Goal: Entertainment & Leisure: Browse casually

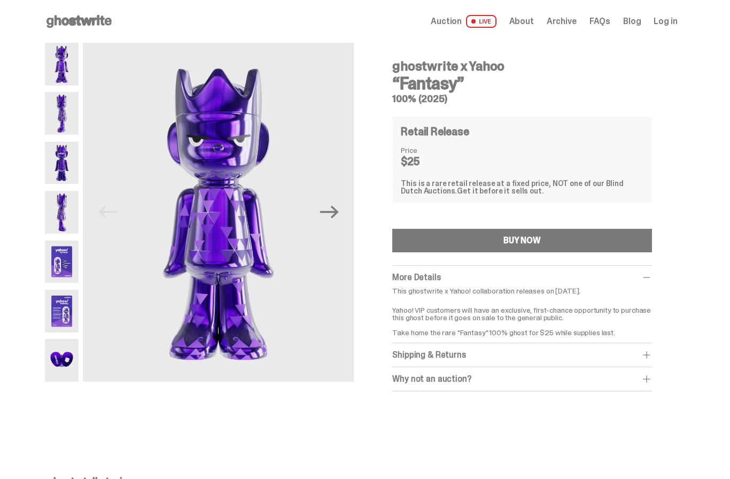
click at [64, 117] on img at bounding box center [62, 113] width 34 height 43
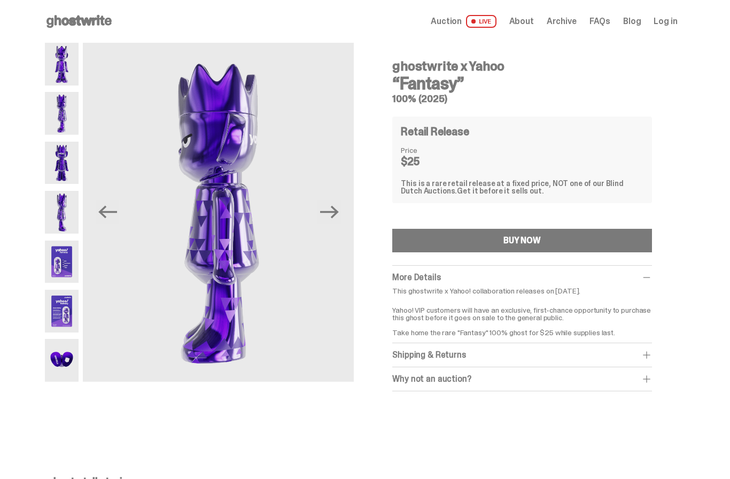
click at [65, 168] on img at bounding box center [62, 163] width 34 height 43
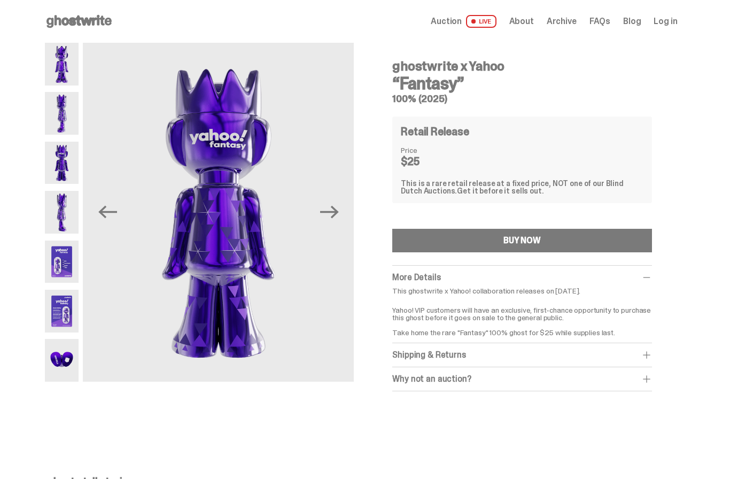
click at [66, 211] on img at bounding box center [62, 212] width 34 height 43
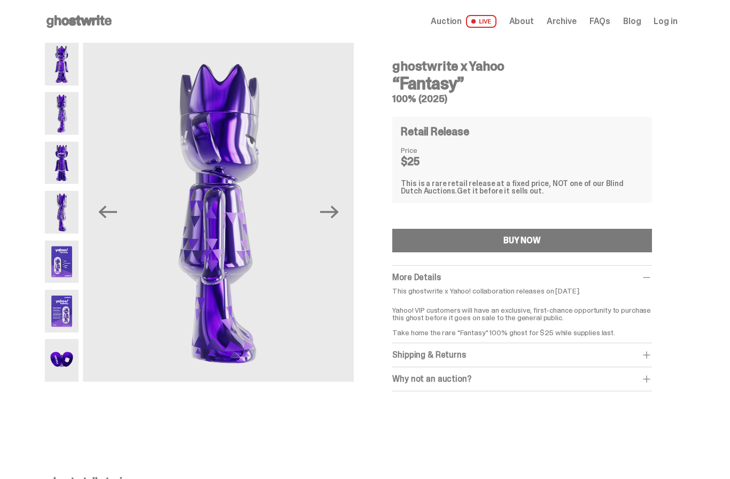
click at [59, 266] on img at bounding box center [62, 262] width 34 height 43
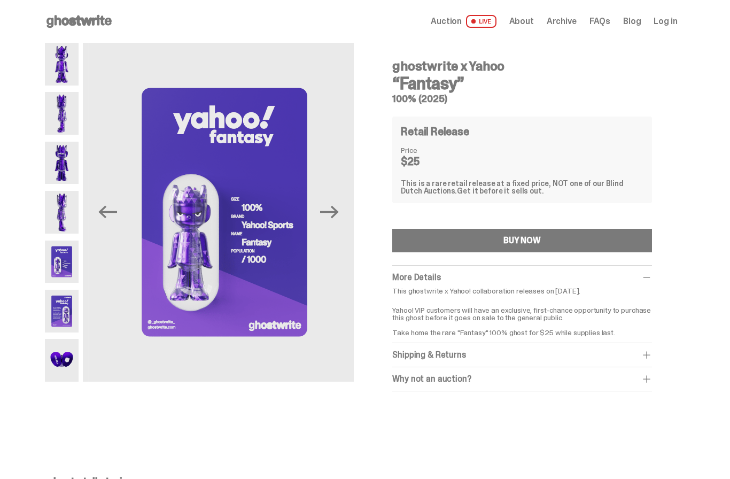
click at [56, 312] on img at bounding box center [62, 311] width 34 height 43
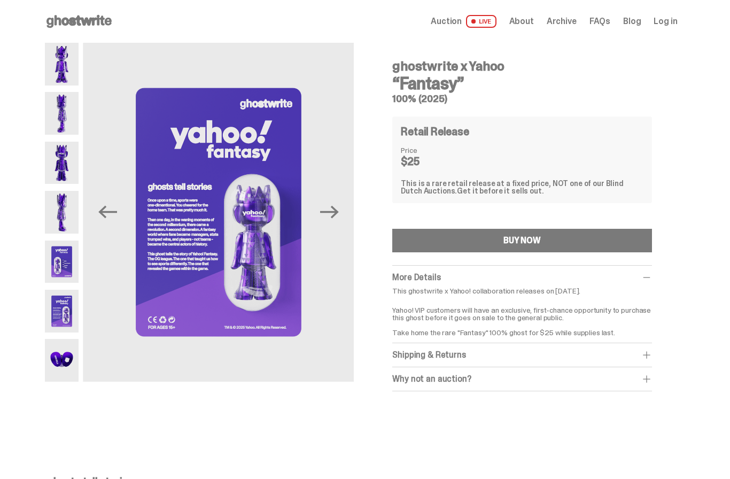
click at [55, 365] on img at bounding box center [62, 360] width 34 height 43
